Goal: Information Seeking & Learning: Check status

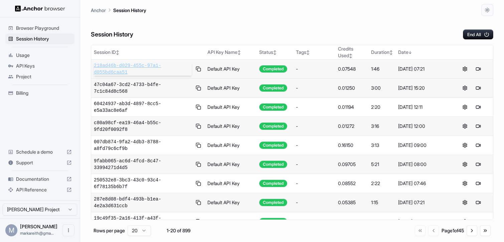
click at [142, 71] on span "218ad46b-d029-455c-97a1-d055bd6caa51" at bounding box center [143, 68] width 98 height 13
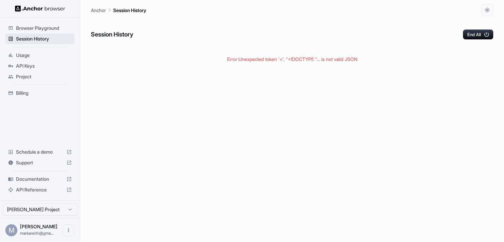
click at [36, 39] on span "Session History" at bounding box center [44, 38] width 56 height 7
click at [43, 31] on span "Browser Playground" at bounding box center [44, 28] width 56 height 7
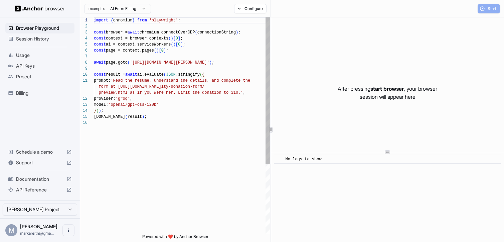
scroll to position [60, 0]
click at [41, 38] on span "Session History" at bounding box center [44, 38] width 56 height 7
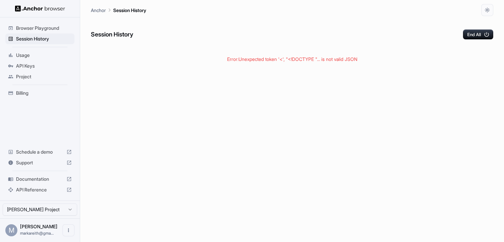
click at [29, 95] on span "Billing" at bounding box center [44, 93] width 56 height 7
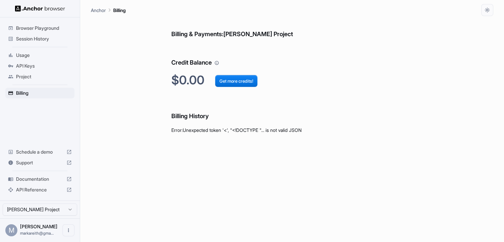
click at [28, 82] on ul "Browser Playground Session History Usage API Keys Project Billing" at bounding box center [40, 60] width 75 height 81
click at [29, 74] on span "Project" at bounding box center [44, 76] width 56 height 7
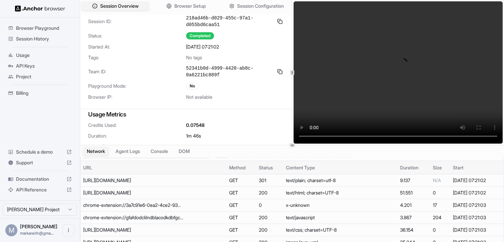
scroll to position [15, 0]
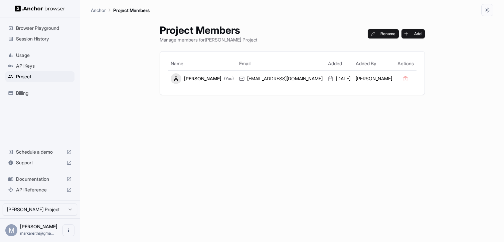
click at [43, 38] on span "Session History" at bounding box center [44, 38] width 56 height 7
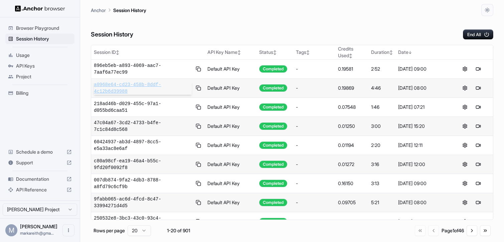
click at [105, 89] on span "a0968e64-cd23-458b-8ddf-4c12b6d39988" at bounding box center [143, 87] width 98 height 13
click at [33, 30] on span "Browser Playground" at bounding box center [44, 28] width 56 height 7
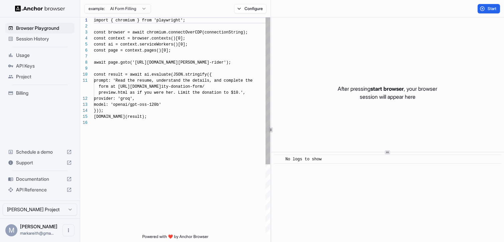
scroll to position [60, 0]
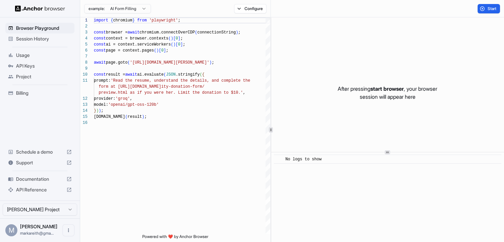
click at [45, 40] on span "Session History" at bounding box center [44, 38] width 56 height 7
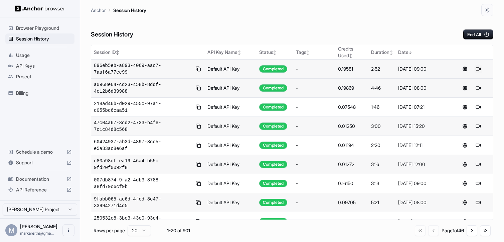
click at [479, 70] on button at bounding box center [479, 69] width 8 height 8
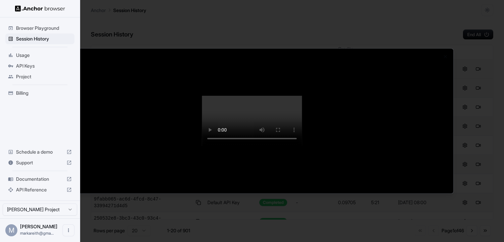
click at [394, 25] on div at bounding box center [252, 121] width 504 height 242
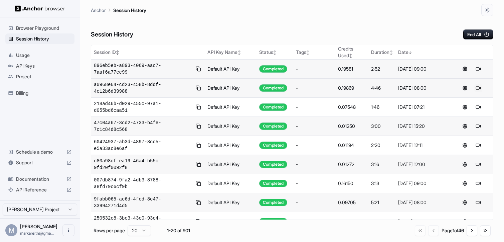
click at [477, 88] on button at bounding box center [479, 88] width 8 height 8
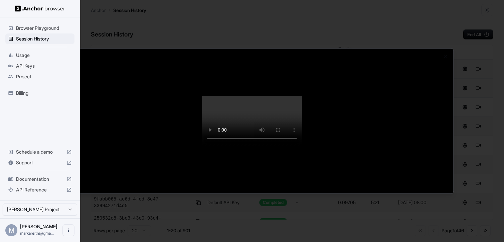
click at [313, 11] on div at bounding box center [252, 121] width 504 height 242
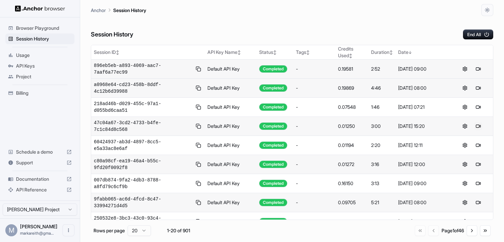
click at [482, 126] on button at bounding box center [479, 126] width 8 height 8
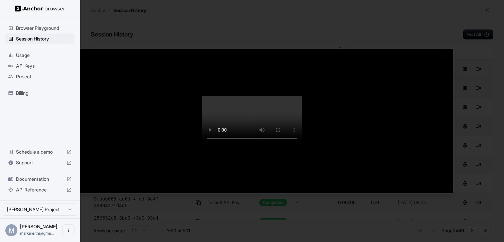
click at [183, 11] on div at bounding box center [252, 121] width 504 height 242
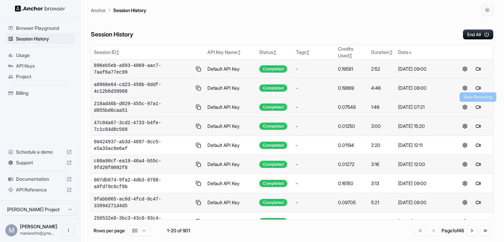
click at [479, 109] on button at bounding box center [479, 107] width 8 height 8
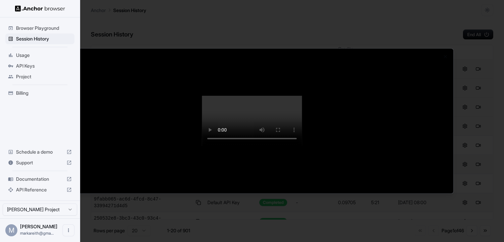
click at [365, 32] on div at bounding box center [252, 121] width 504 height 242
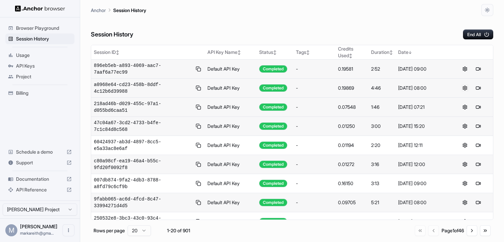
click at [465, 87] on button at bounding box center [465, 88] width 8 height 8
click at [412, 31] on div "Session History End All" at bounding box center [292, 27] width 403 height 23
click at [109, 62] on span "896eb5eb-a893-4069-aac7-7aaf6a77ec99" at bounding box center [143, 68] width 98 height 13
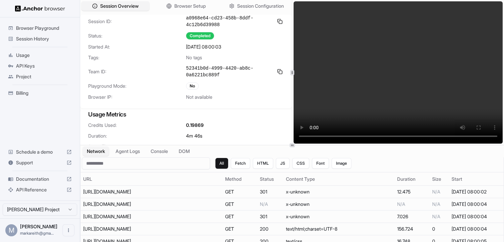
click at [42, 39] on span "Session History" at bounding box center [44, 38] width 56 height 7
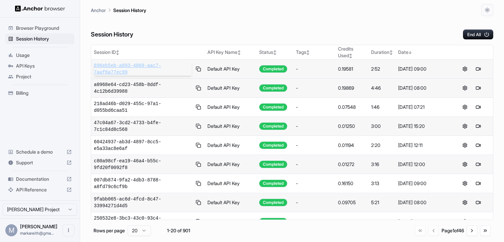
click at [147, 68] on span "896eb5eb-a893-4069-aac7-7aaf6a77ec99" at bounding box center [143, 68] width 98 height 13
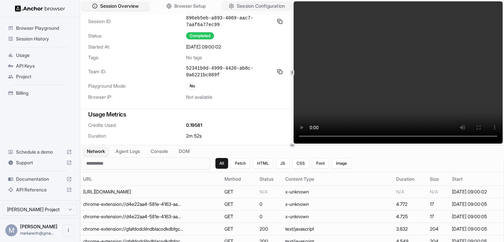
click at [253, 5] on span "Session Configuration" at bounding box center [261, 6] width 48 height 7
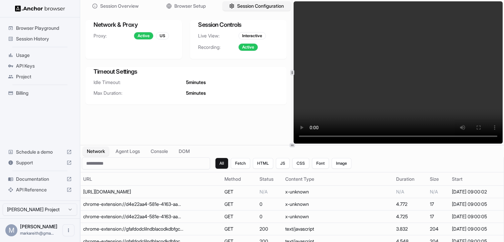
click at [45, 38] on span "Session History" at bounding box center [44, 38] width 56 height 7
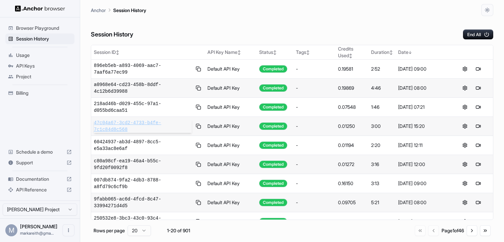
click at [162, 128] on span "47c04a67-3cd2-4733-b4fe-7c1c84d8c568" at bounding box center [143, 125] width 98 height 13
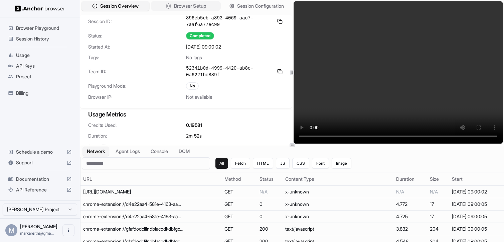
click at [198, 9] on span "Browser Setup" at bounding box center [190, 6] width 32 height 7
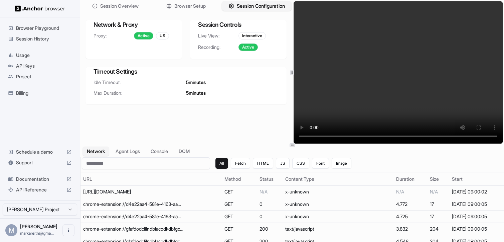
click at [244, 7] on span "Session Configuration" at bounding box center [261, 6] width 48 height 7
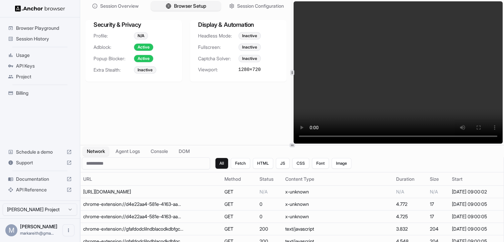
click at [204, 7] on span "Browser Setup" at bounding box center [190, 6] width 32 height 7
click at [36, 41] on span "Session History" at bounding box center [44, 38] width 56 height 7
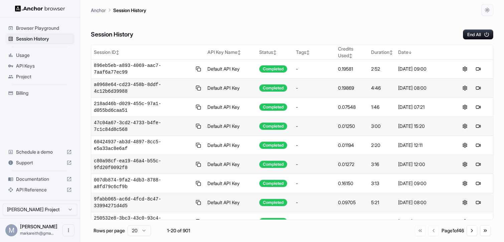
click at [36, 27] on span "Browser Playground" at bounding box center [44, 28] width 56 height 7
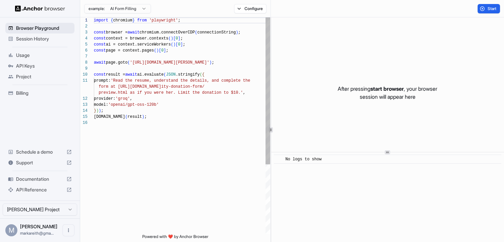
scroll to position [60, 0]
click at [490, 9] on span "Start" at bounding box center [492, 8] width 9 height 5
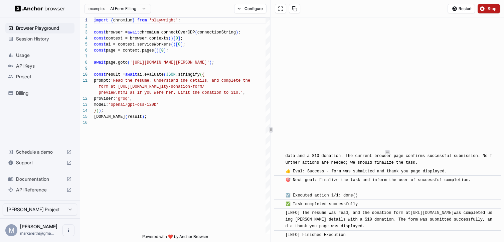
scroll to position [351, 0]
click at [41, 40] on span "Session History" at bounding box center [44, 38] width 56 height 7
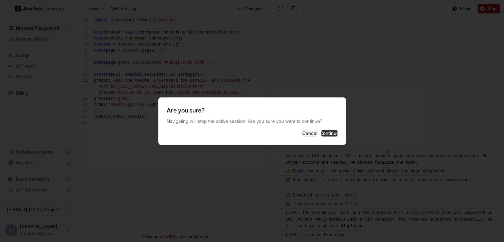
click at [328, 133] on button "Continue" at bounding box center [329, 133] width 17 height 7
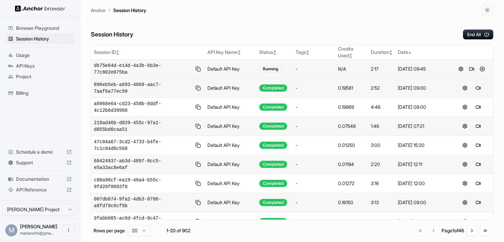
click at [471, 68] on button at bounding box center [472, 69] width 8 height 8
click at [484, 71] on button at bounding box center [483, 69] width 8 height 8
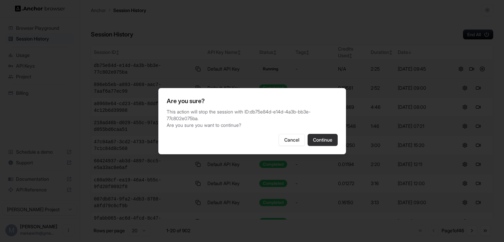
click at [325, 144] on button "Continue" at bounding box center [323, 140] width 30 height 12
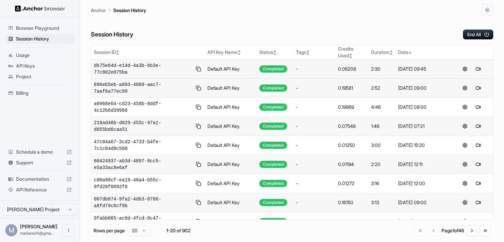
click at [478, 68] on button at bounding box center [479, 69] width 8 height 8
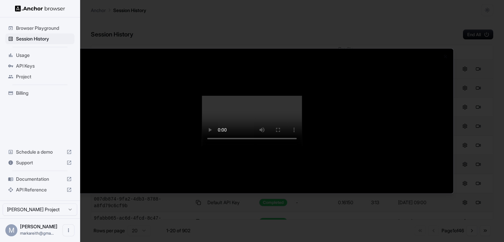
click at [225, 28] on div at bounding box center [252, 121] width 504 height 242
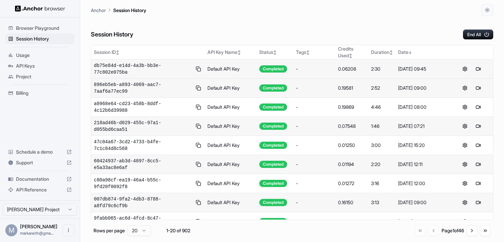
click at [216, 70] on td "Default API Key" at bounding box center [231, 68] width 52 height 19
click at [104, 69] on span "db75e84d-e14d-4a3b-bb3e-77c802e075ba" at bounding box center [143, 68] width 98 height 13
click at [128, 86] on span "896eb5eb-a893-4069-aac7-7aaf6a77ec99" at bounding box center [143, 87] width 98 height 13
click at [132, 106] on span "a0968e64-cd23-458b-8ddf-4c12b6d39988" at bounding box center [143, 106] width 98 height 13
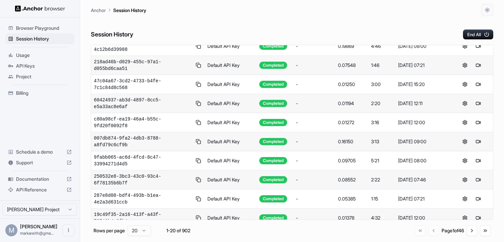
scroll to position [74, 0]
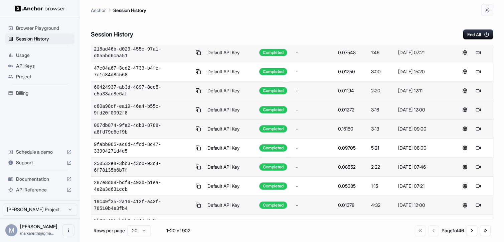
click at [480, 108] on button at bounding box center [479, 110] width 8 height 8
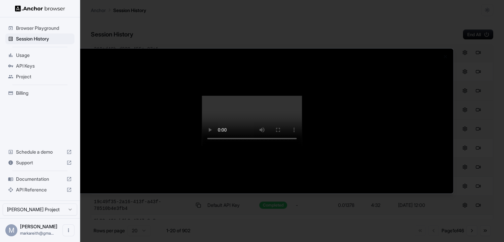
click at [44, 30] on div at bounding box center [252, 121] width 504 height 242
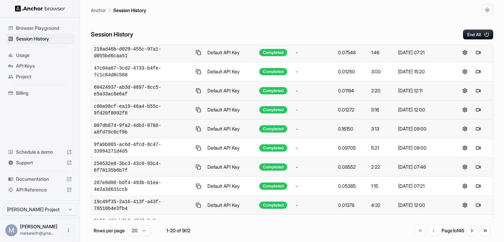
click at [44, 28] on span "Browser Playground" at bounding box center [44, 28] width 56 height 7
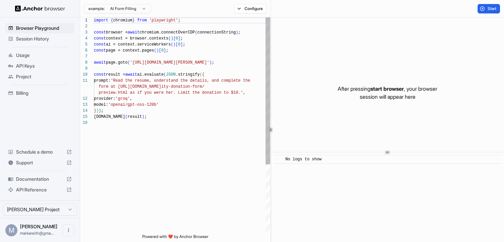
scroll to position [60, 0]
click at [38, 37] on span "Session History" at bounding box center [44, 38] width 56 height 7
